Goal: Information Seeking & Learning: Check status

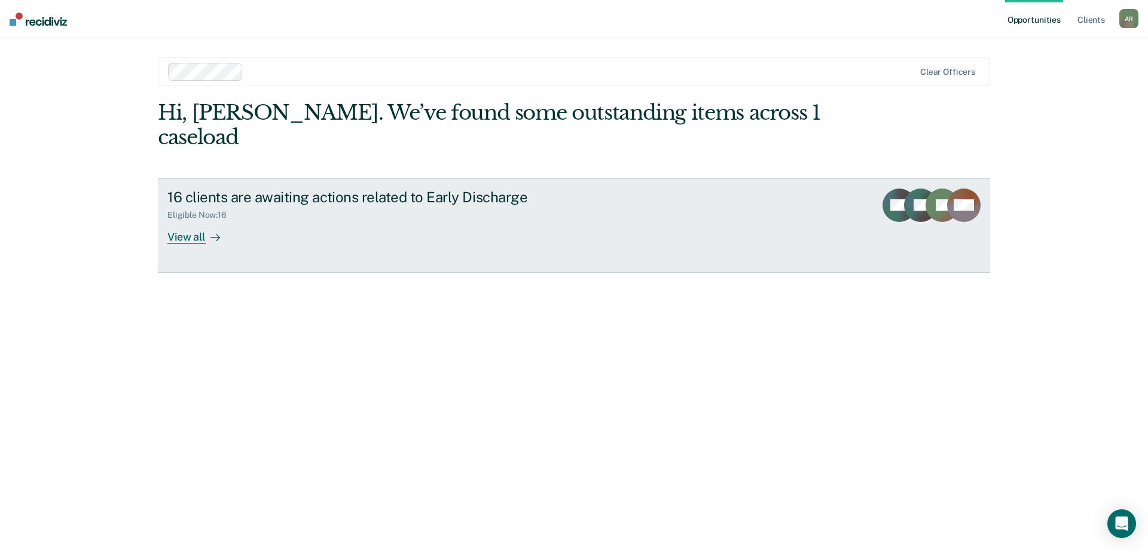
click at [193, 220] on div "View all" at bounding box center [200, 231] width 67 height 23
